Goal: Information Seeking & Learning: Learn about a topic

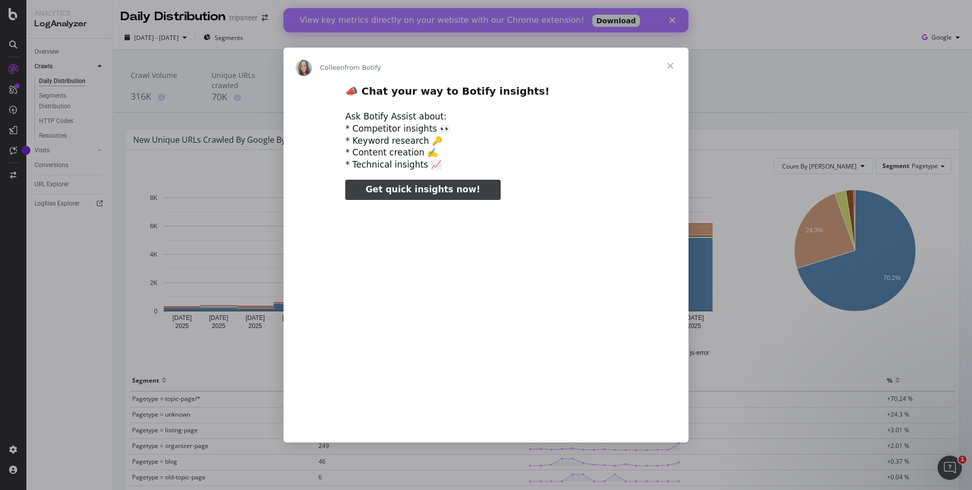
type input "132266"
click at [672, 63] on span "Close" at bounding box center [670, 66] width 36 height 36
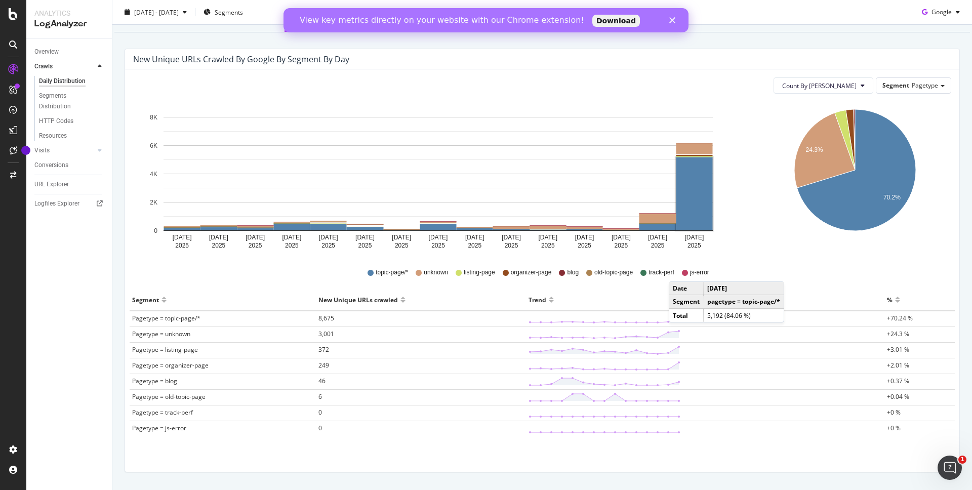
scroll to position [108, 0]
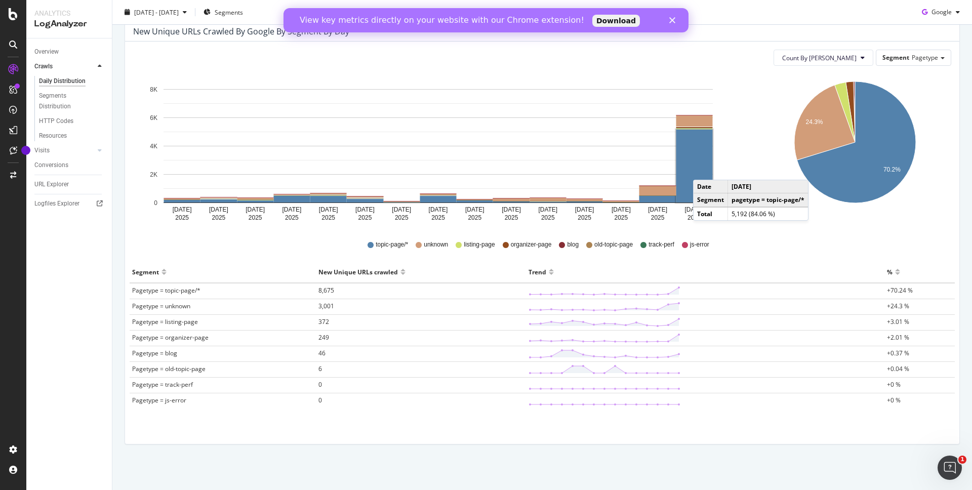
click at [703, 170] on rect "A chart." at bounding box center [694, 166] width 36 height 73
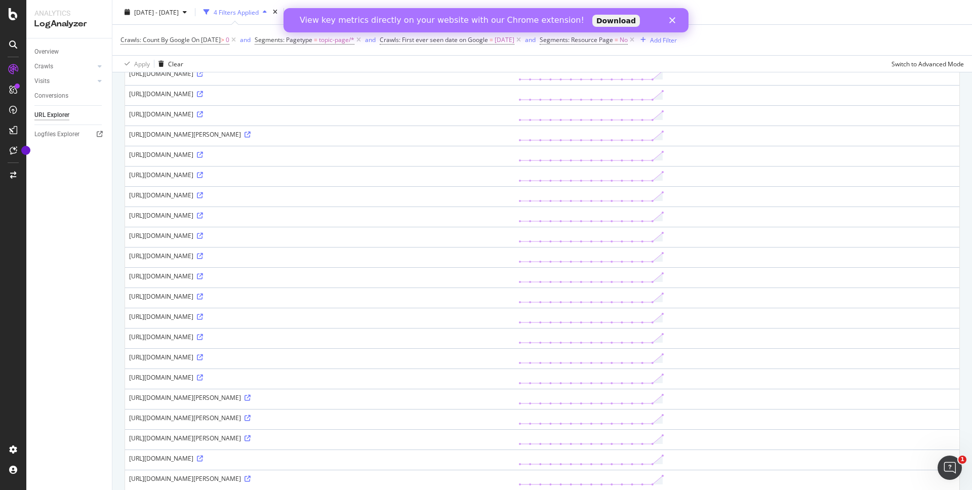
scroll to position [434, 0]
